Goal: Find specific page/section

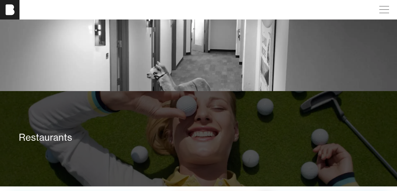
scroll to position [945, 0]
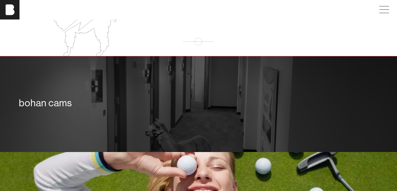
click at [42, 109] on div "bohan cams" at bounding box center [198, 103] width 359 height 12
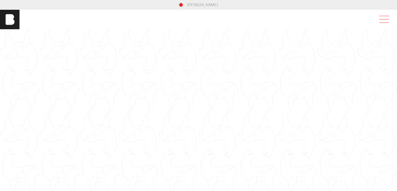
click at [382, 23] on span at bounding box center [383, 19] width 14 height 11
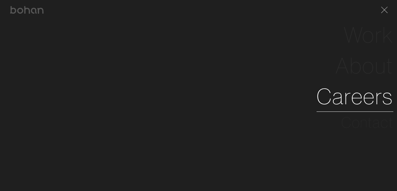
click at [362, 99] on link "Careers" at bounding box center [355, 96] width 77 height 31
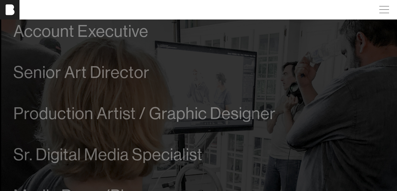
scroll to position [366, 0]
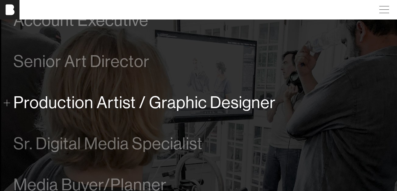
click at [170, 93] on span "Production Artist / Graphic Designer" at bounding box center [144, 102] width 263 height 19
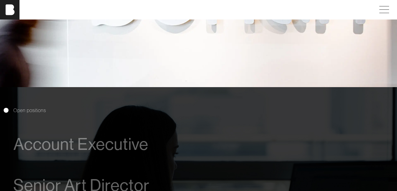
scroll to position [134, 0]
